Goal: Task Accomplishment & Management: Use online tool/utility

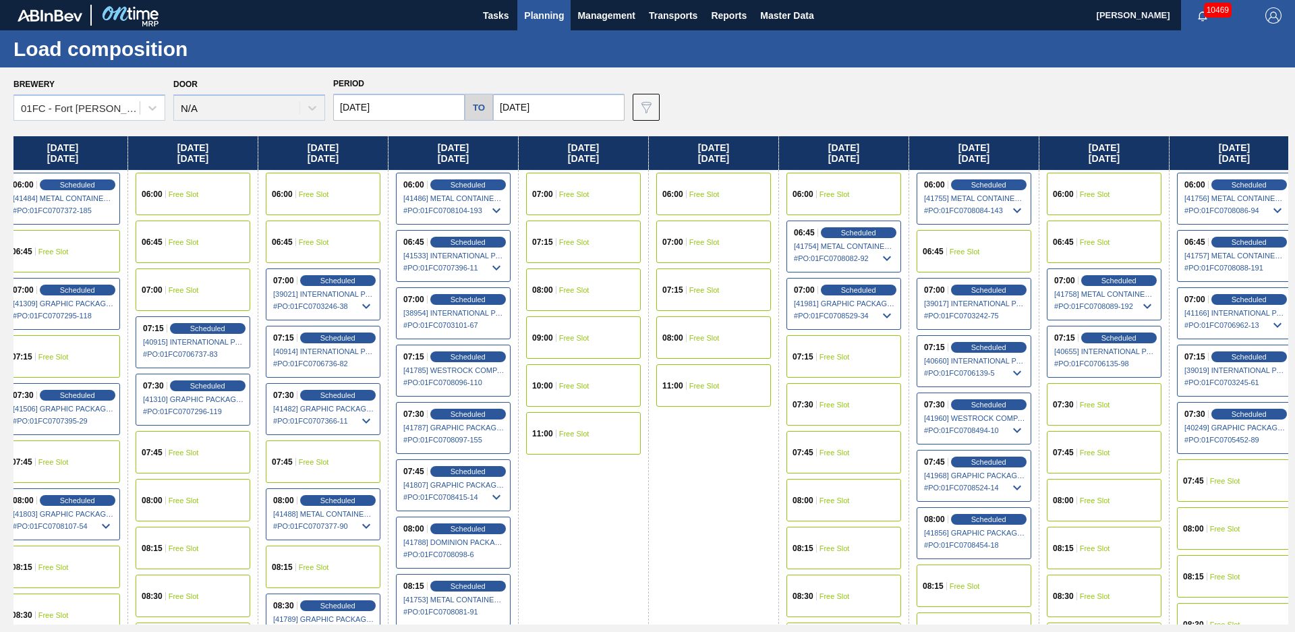
drag, startPoint x: 743, startPoint y: 491, endPoint x: 786, endPoint y: 485, distance: 42.9
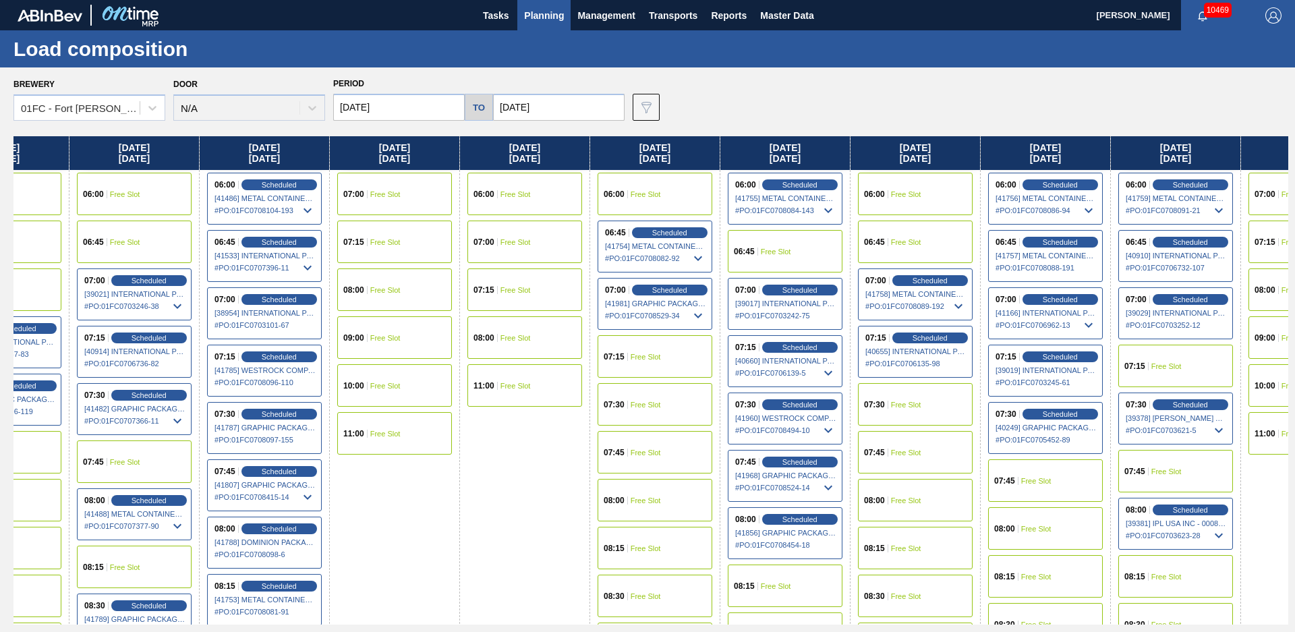
scroll to position [0, 444]
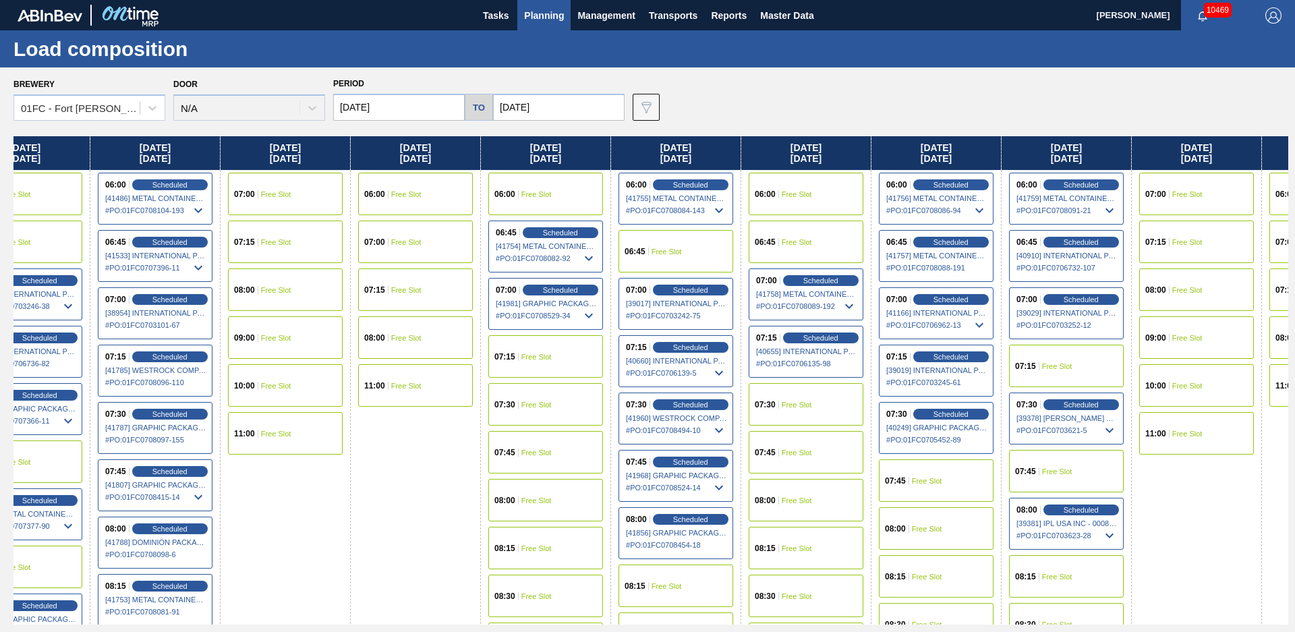
drag, startPoint x: 649, startPoint y: 541, endPoint x: 735, endPoint y: 499, distance: 95.9
click at [940, 414] on span "Scheduled" at bounding box center [951, 413] width 38 height 9
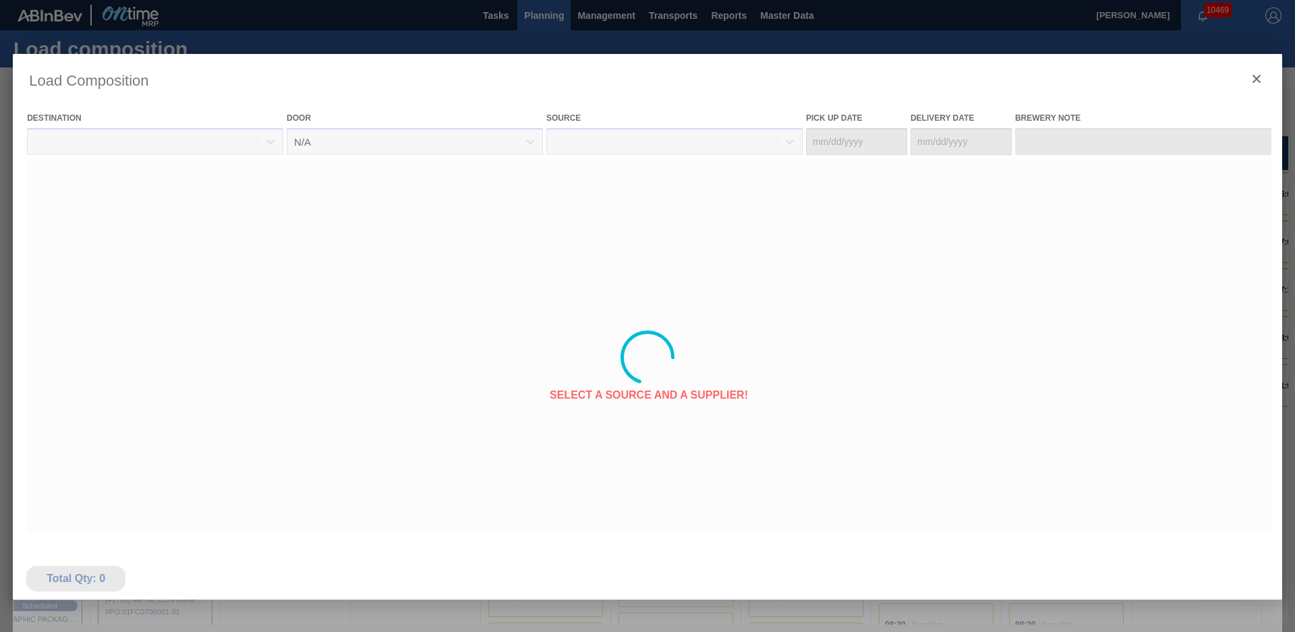
type Date "[DATE]"
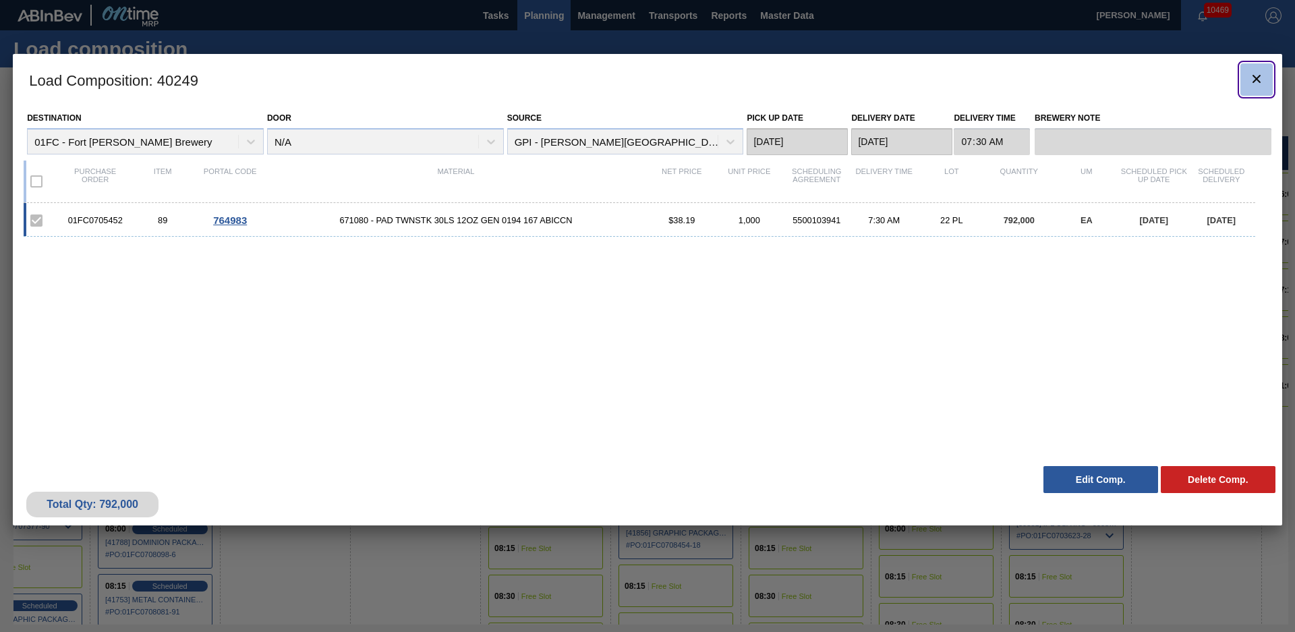
click at [1259, 79] on icon "botão de ícone" at bounding box center [1257, 79] width 16 height 16
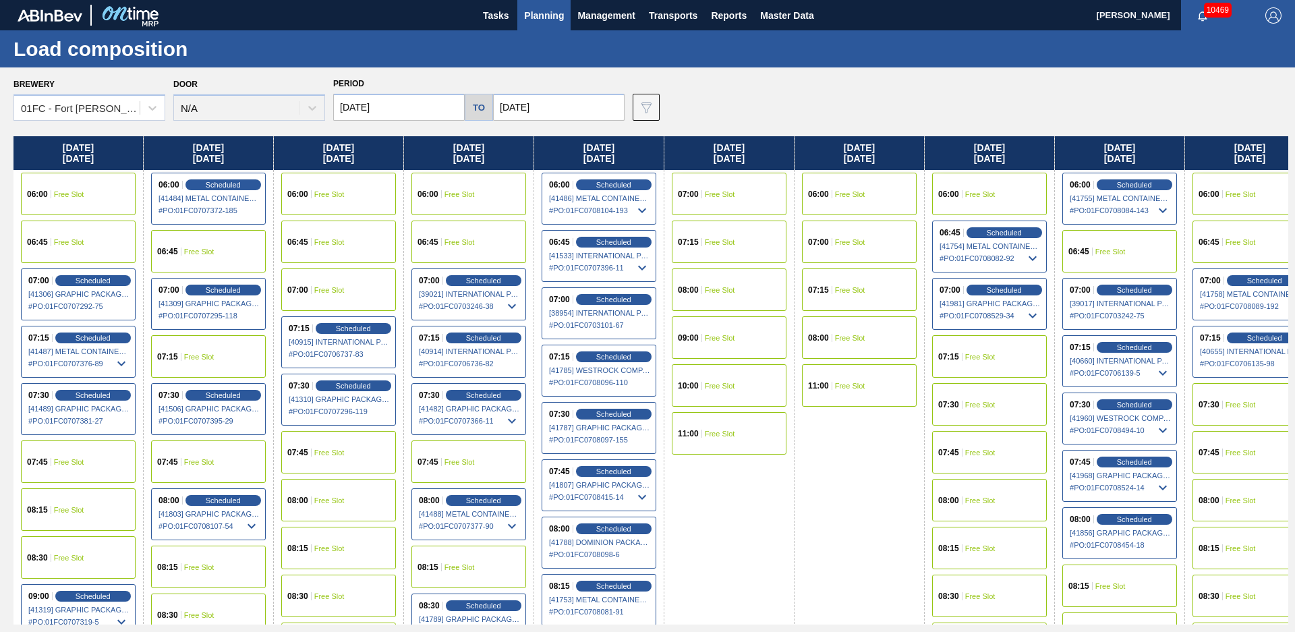
click at [401, 124] on div "Brewery 01FC - [GEOGRAPHIC_DATA][PERSON_NAME] Brewery Door N/A Period [DATE] to…" at bounding box center [647, 349] width 1295 height 564
click at [399, 115] on input "[DATE]" at bounding box center [399, 107] width 132 height 27
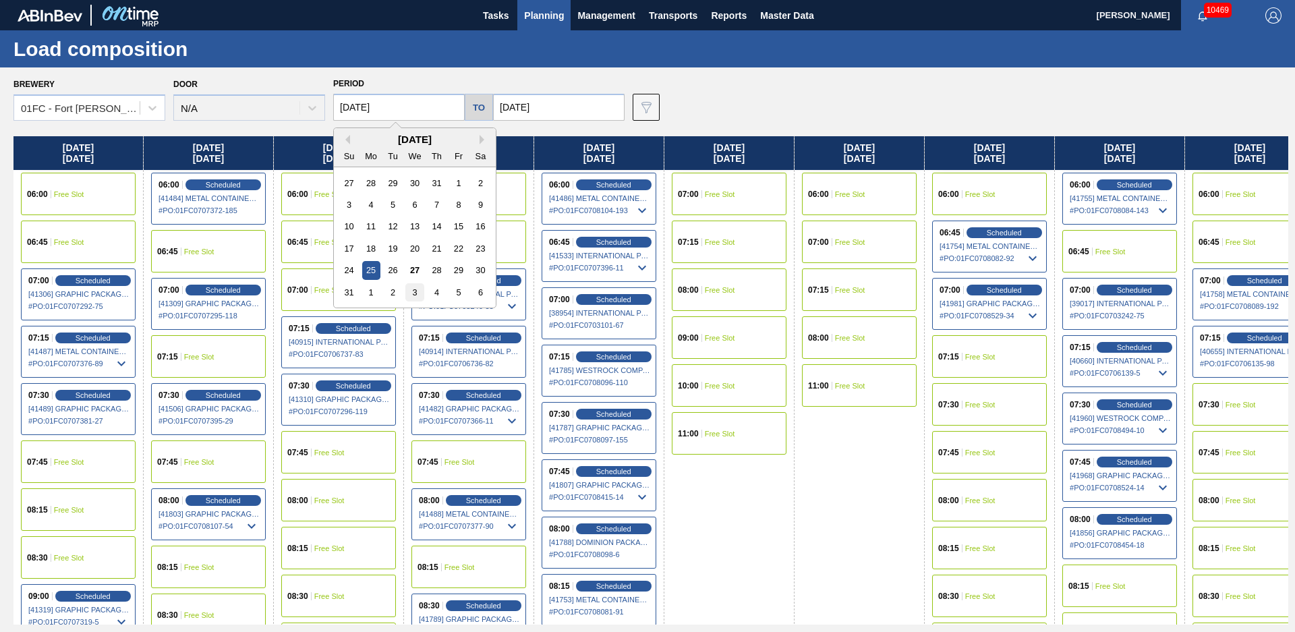
click at [419, 291] on div "3" at bounding box center [414, 292] width 18 height 18
type input "[DATE]"
